Goal: Participate in discussion: Engage in conversation with other users on a specific topic

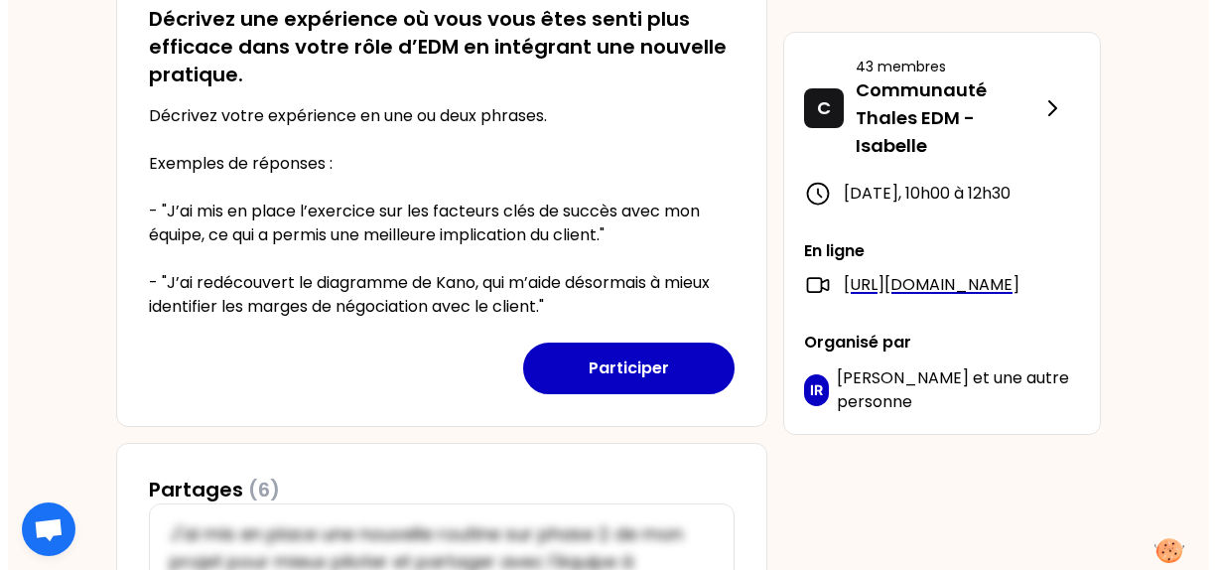
scroll to position [496, 0]
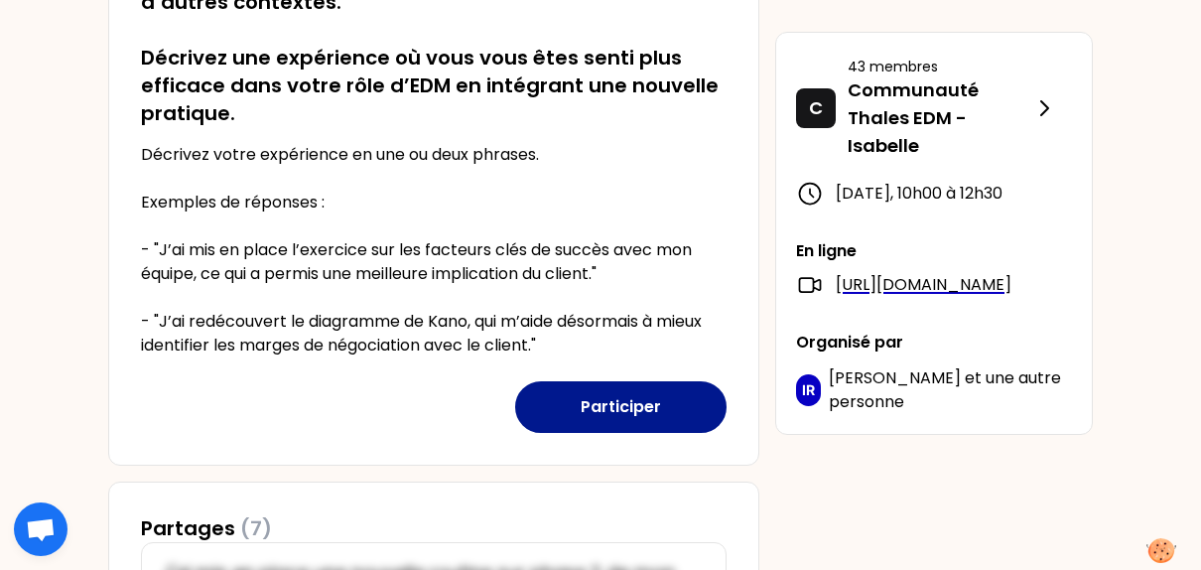
click at [614, 409] on button "Participer" at bounding box center [620, 407] width 211 height 52
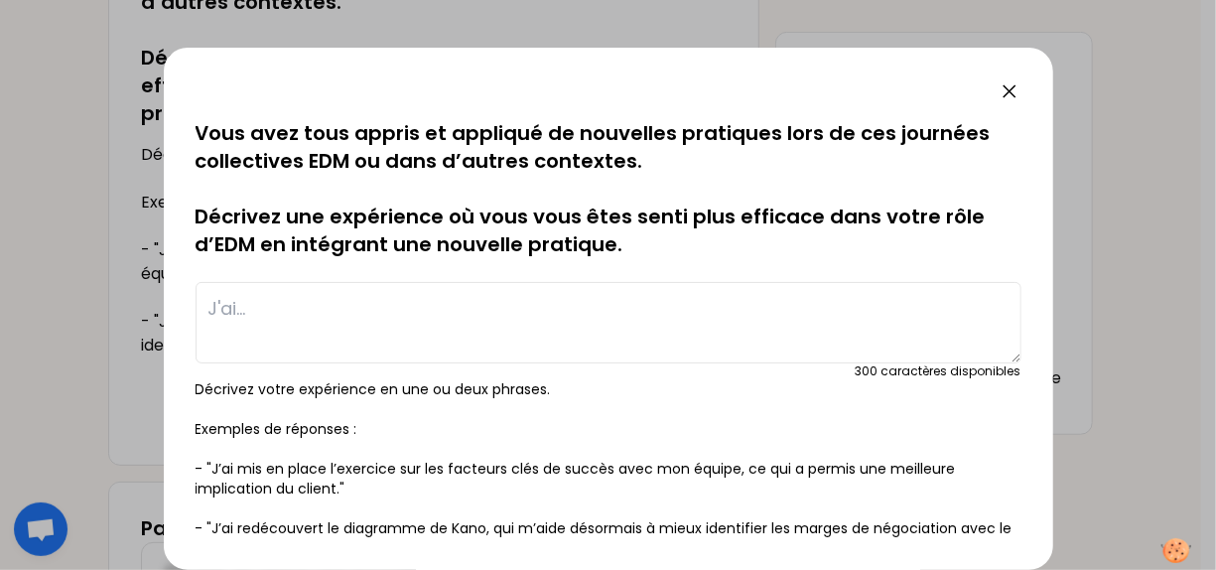
click at [451, 312] on textarea at bounding box center [609, 322] width 826 height 81
click at [451, 312] on textarea "J'ai mis en place des interractions" at bounding box center [609, 322] width 826 height 81
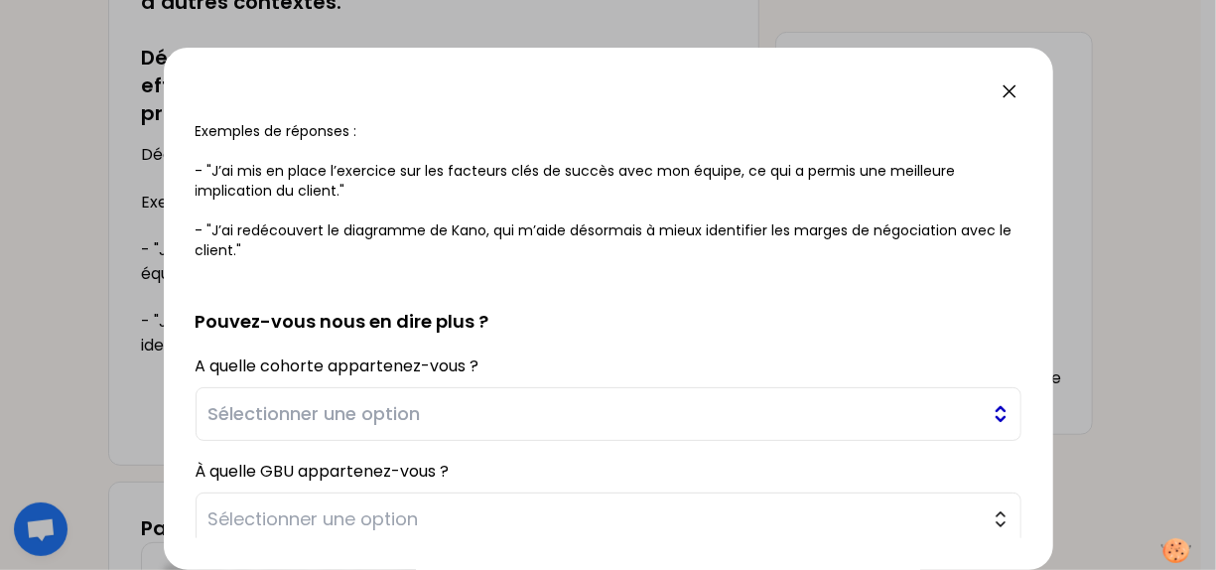
scroll to position [310, 0]
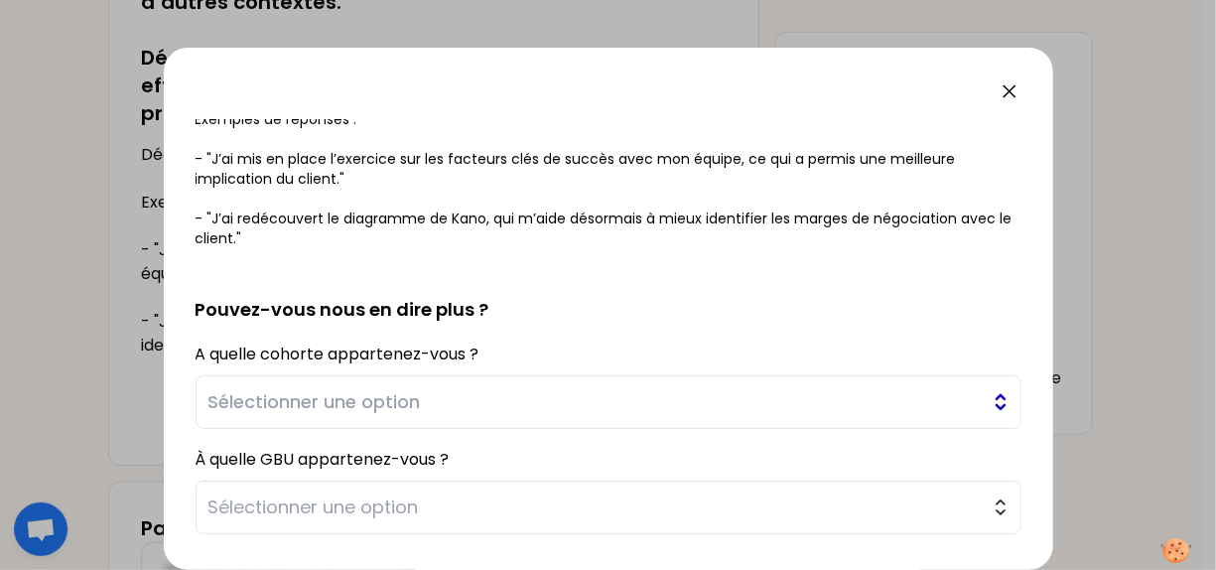
click at [986, 417] on button "Sélectionner une option" at bounding box center [609, 402] width 826 height 54
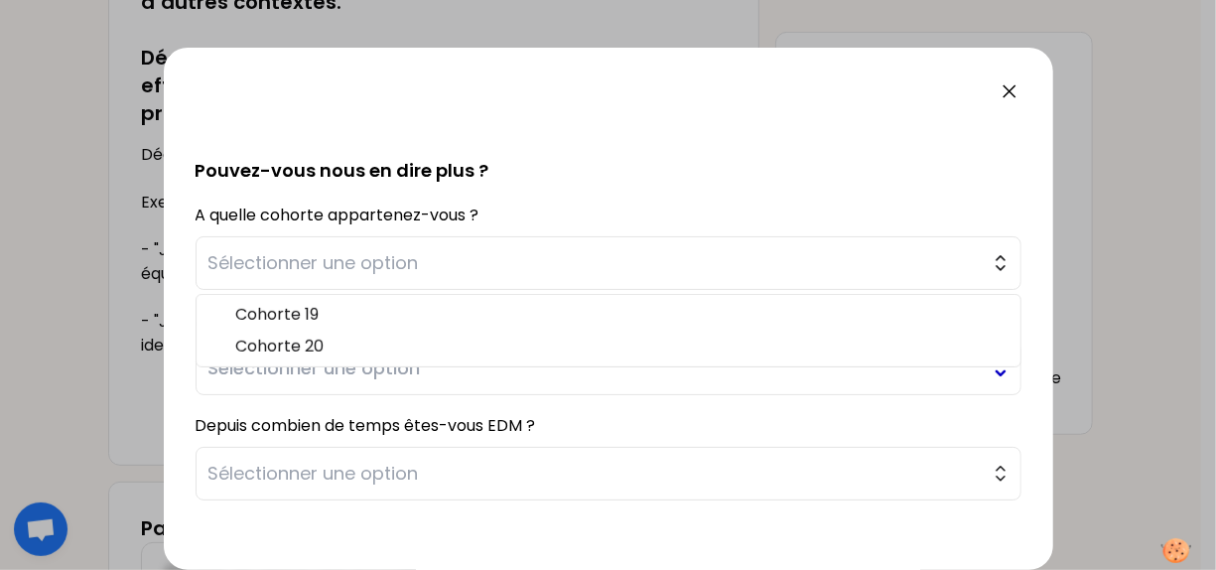
scroll to position [508, 0]
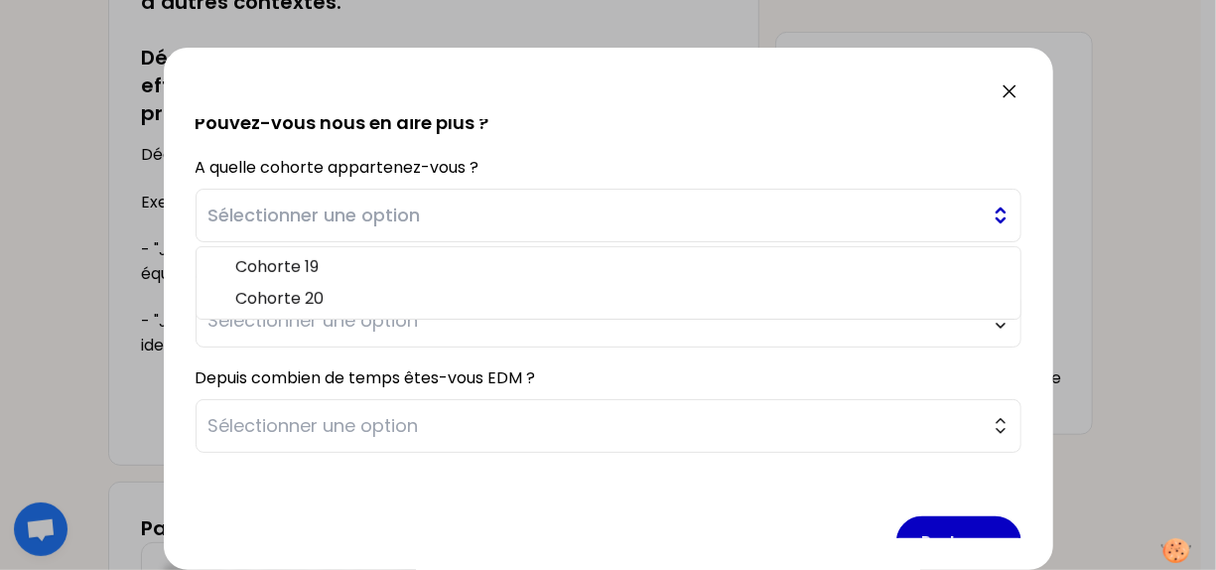
click at [690, 208] on span "Sélectionner une option" at bounding box center [594, 216] width 772 height 28
click at [984, 324] on button "Sélectionner une option" at bounding box center [609, 321] width 826 height 54
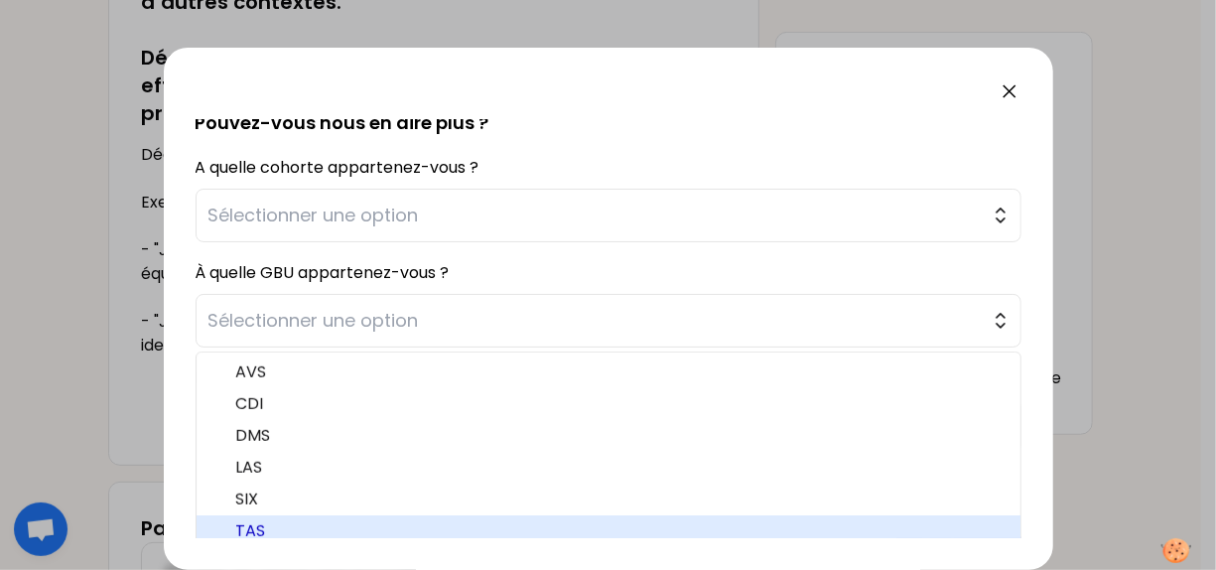
scroll to position [514, 0]
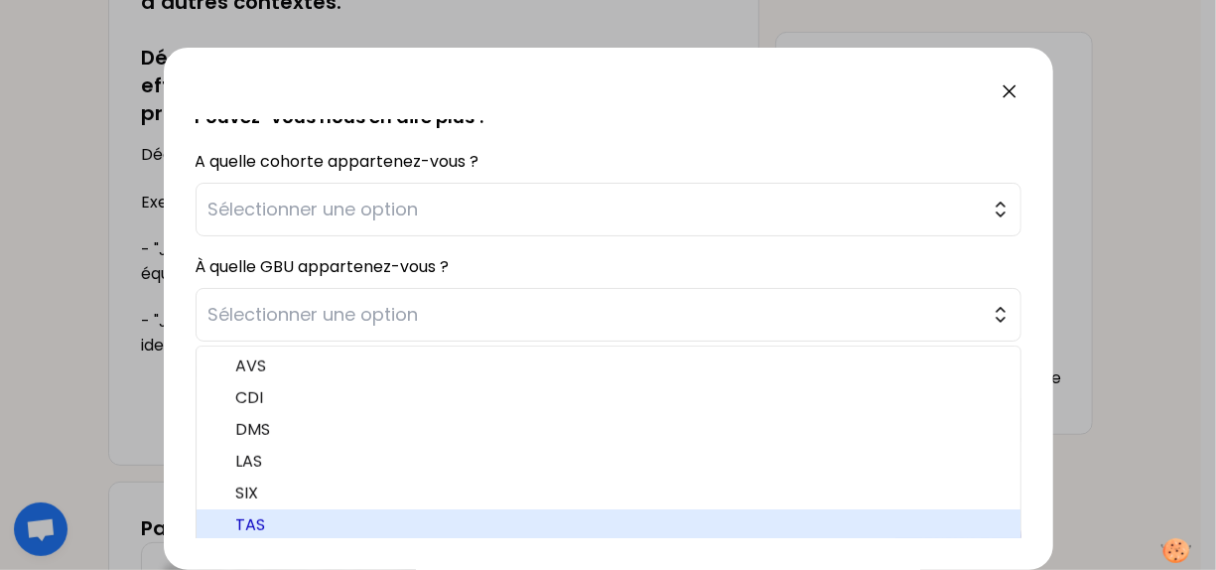
click at [567, 528] on span "TAS" at bounding box center [620, 525] width 768 height 24
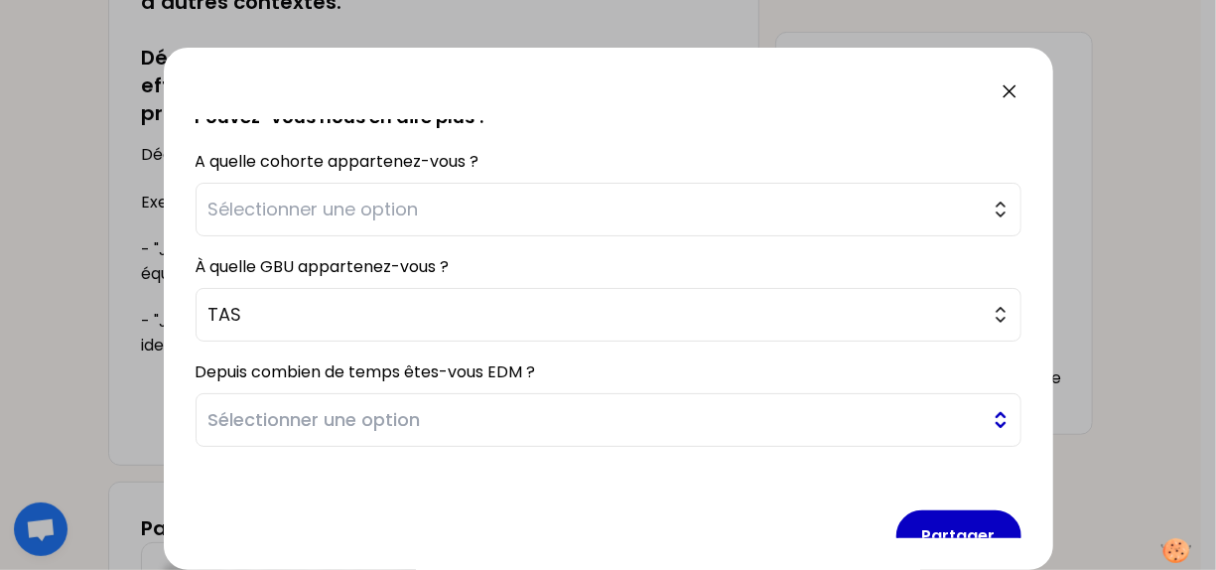
click at [984, 423] on button "Sélectionner une option" at bounding box center [609, 420] width 826 height 54
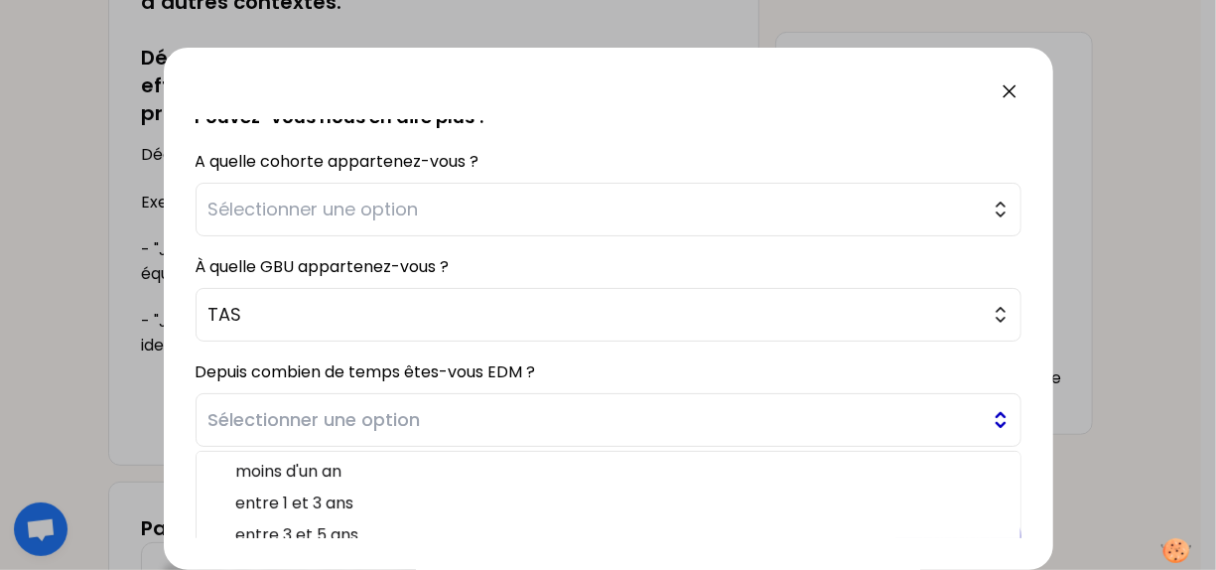
click at [908, 416] on span "Sélectionner une option" at bounding box center [594, 420] width 772 height 28
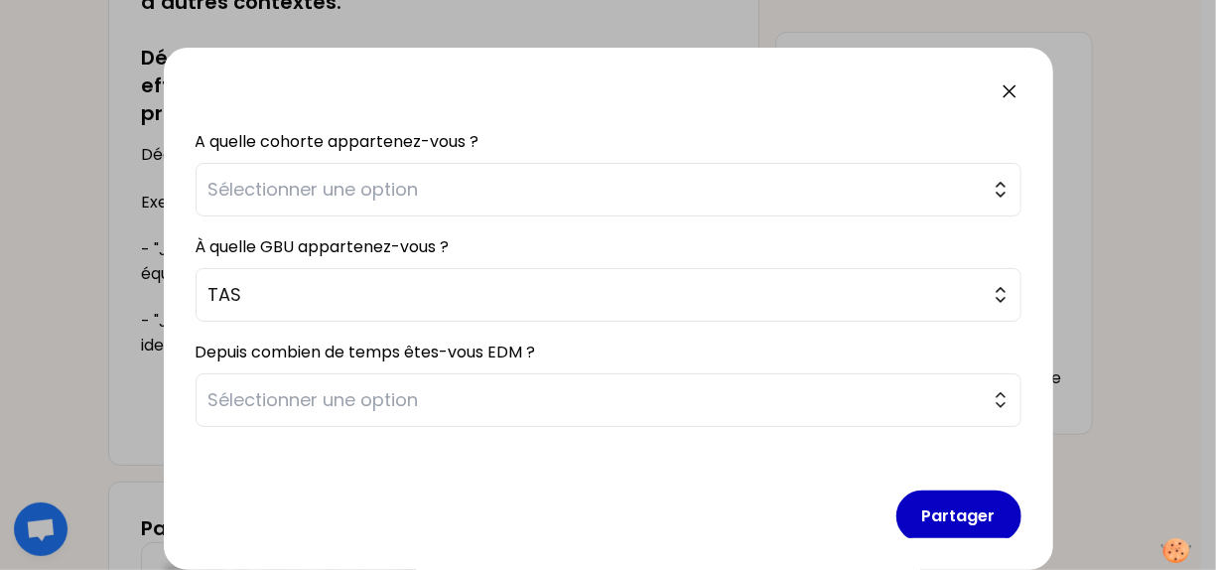
scroll to position [551, 0]
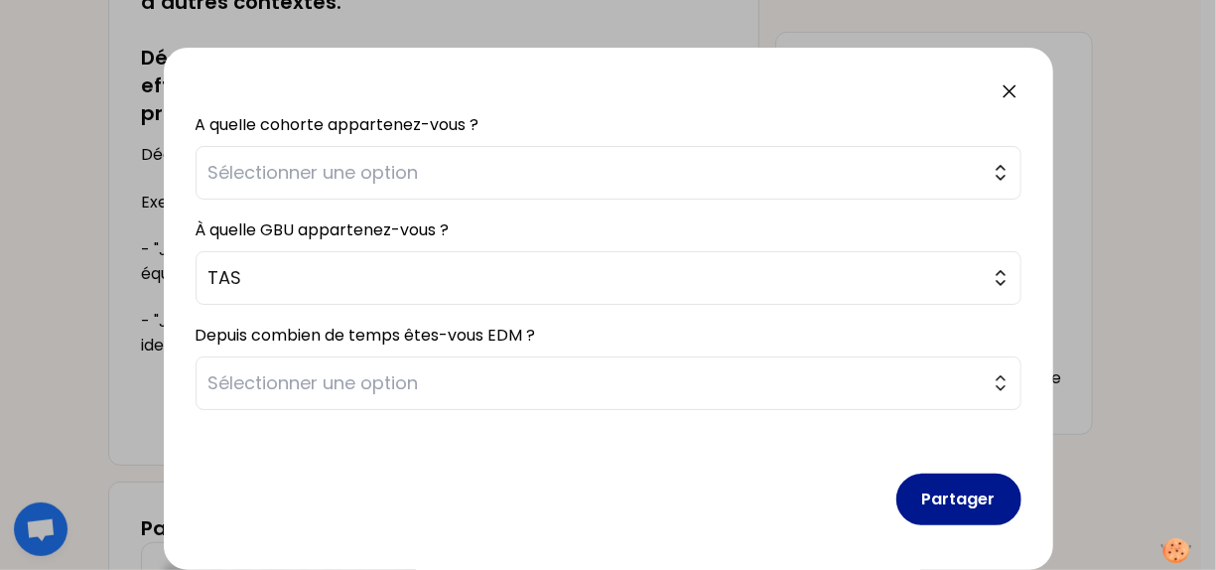
click at [945, 493] on button "Partager" at bounding box center [958, 500] width 125 height 52
click at [941, 499] on button "Partager" at bounding box center [958, 500] width 125 height 52
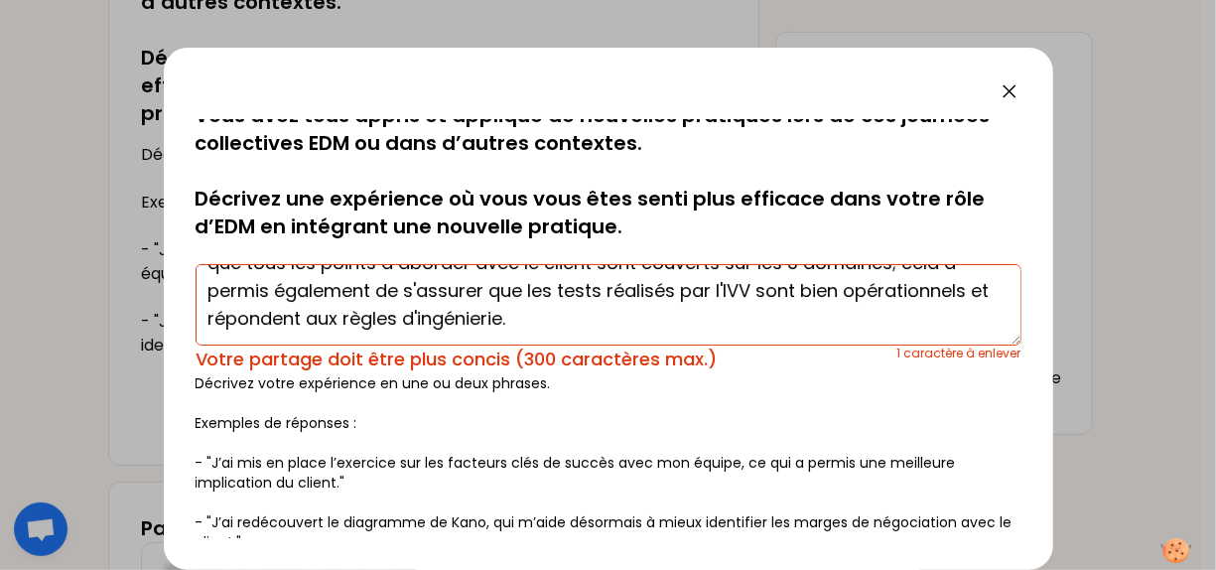
scroll to position [0, 0]
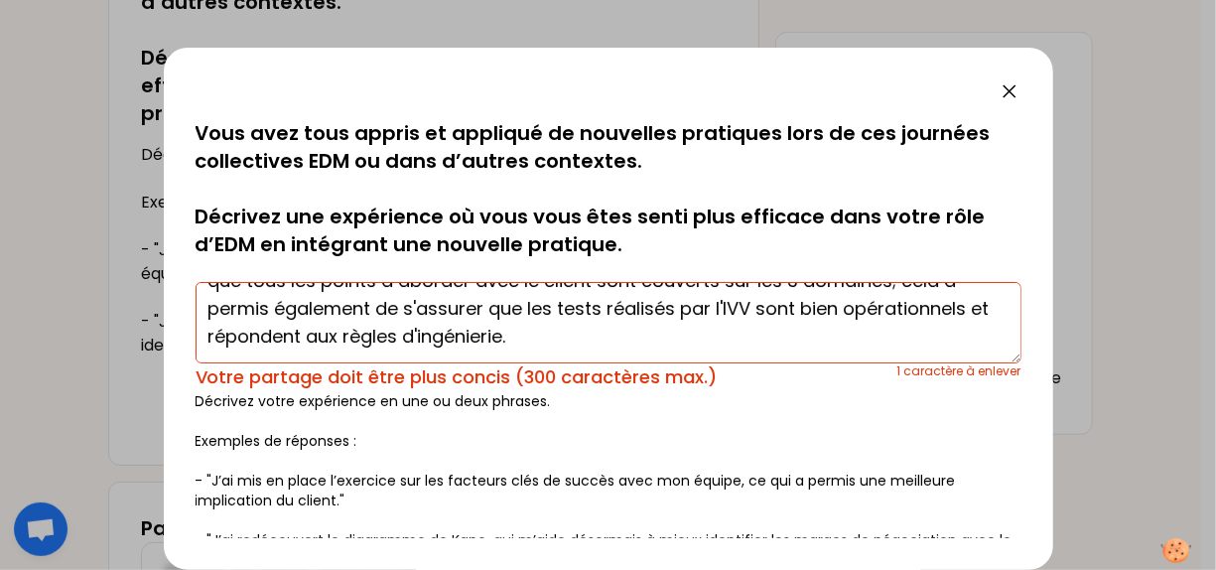
click at [593, 349] on textarea "J'ai mis en place des interactions entre IVV/Ingénierie/SLI; ce qui a permis de…" at bounding box center [609, 322] width 826 height 81
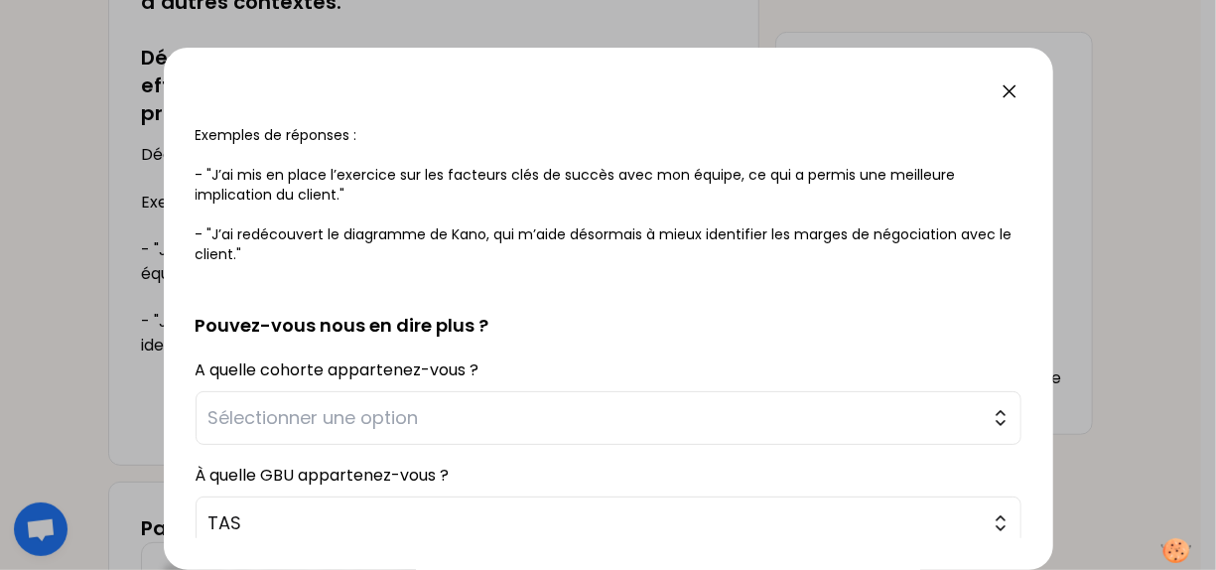
scroll to position [539, 0]
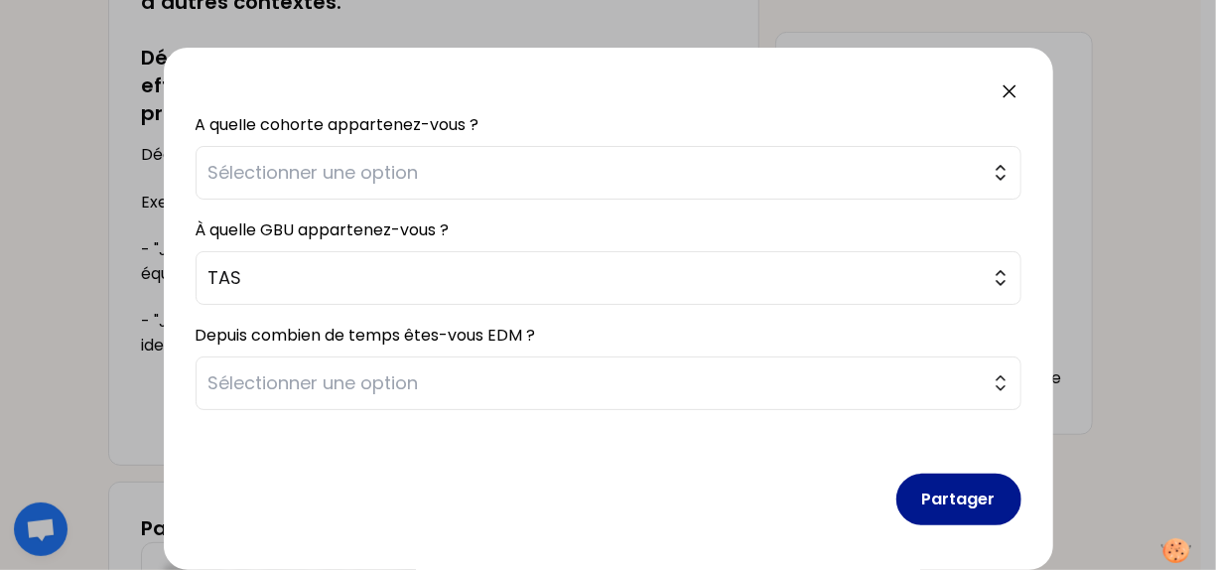
type textarea "J'ai mis en place des interactions entre IVV/Ingénierie/SLI; ce qui a permis de…"
click at [927, 499] on button "Partager" at bounding box center [958, 500] width 125 height 52
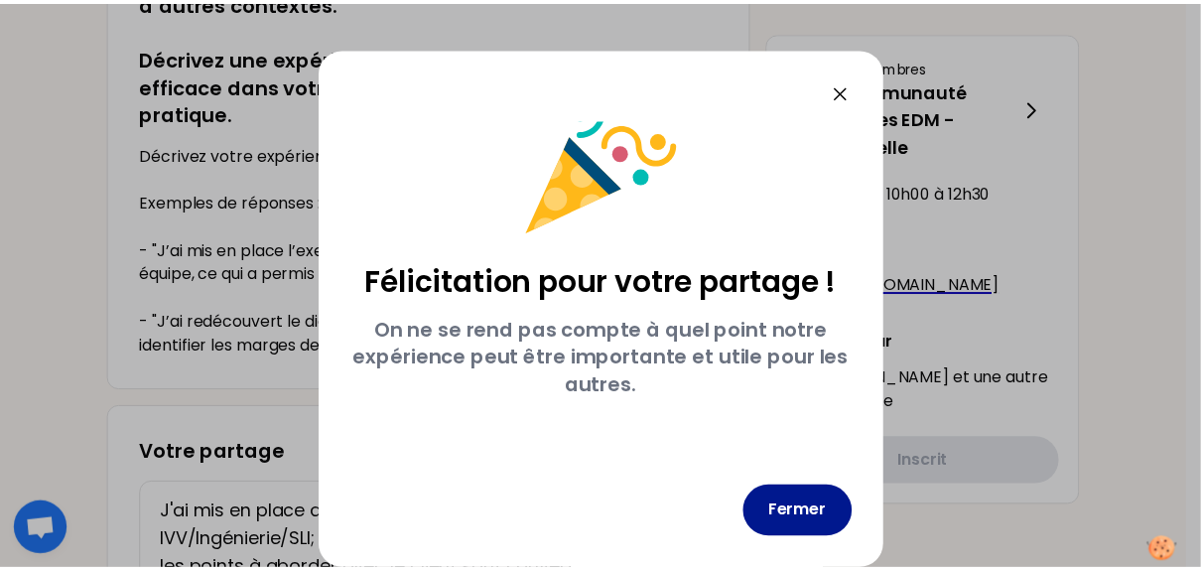
scroll to position [46, 0]
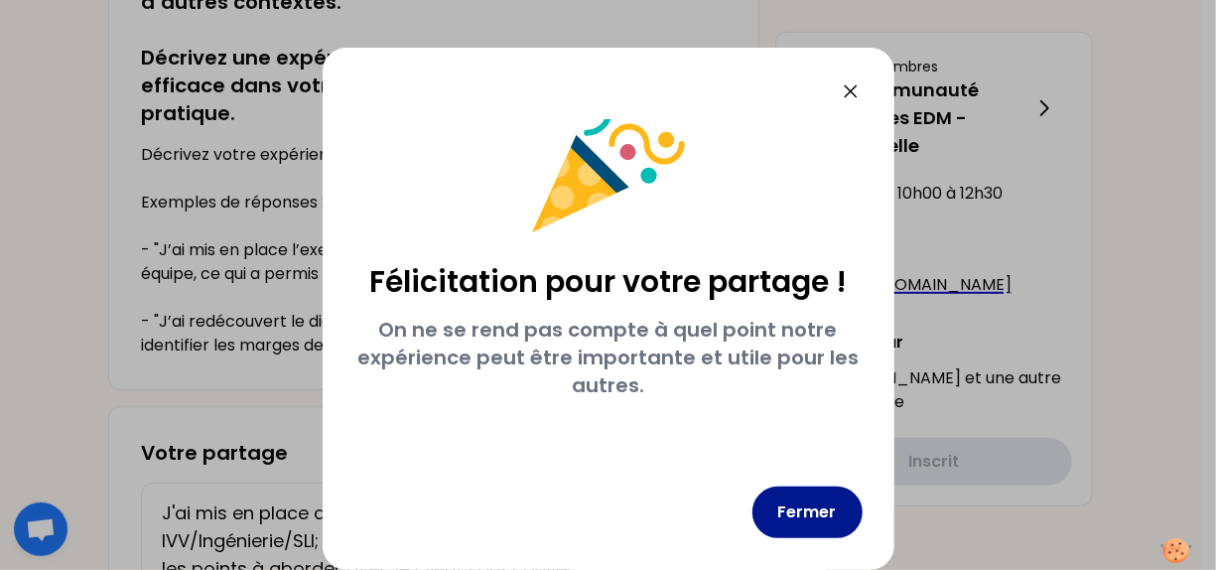
click at [821, 517] on button "Fermer" at bounding box center [807, 512] width 110 height 52
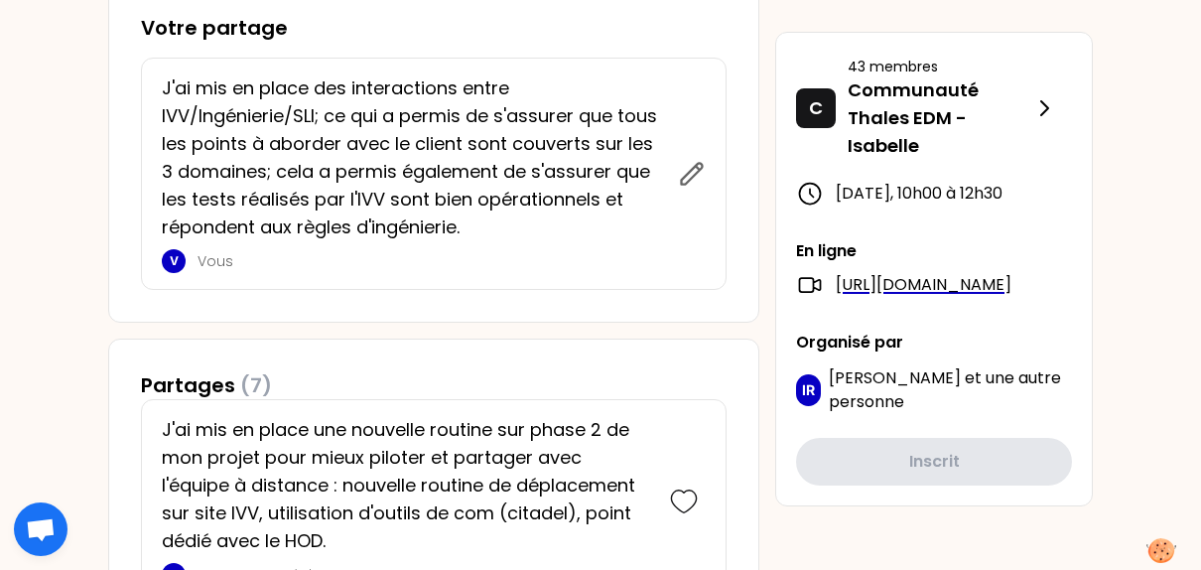
scroll to position [951, 0]
